Goal: Task Accomplishment & Management: Use online tool/utility

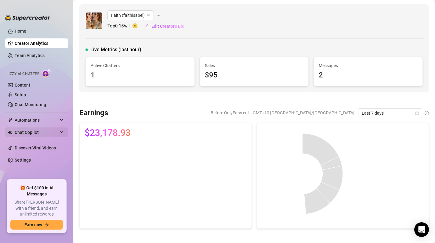
click at [33, 129] on span "Chat Copilot" at bounding box center [36, 133] width 43 height 10
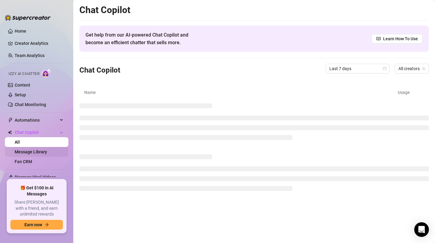
click at [28, 153] on link "Message Library" at bounding box center [31, 152] width 32 height 5
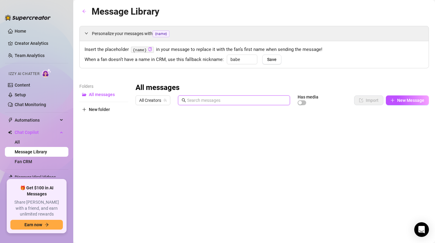
click at [222, 99] on input "text" at bounding box center [236, 100] width 99 height 7
type input "anal"
click at [166, 175] on div at bounding box center [281, 176] width 293 height 136
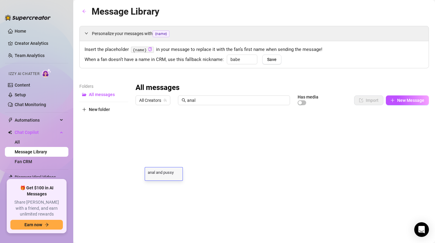
scroll to position [5, 0]
type textarea "anal and pussy dildo"
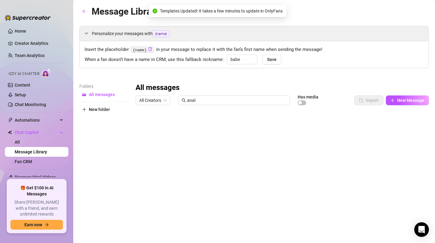
click at [99, 149] on div "Folders All messages New folder" at bounding box center [103, 163] width 49 height 161
